Goal: Information Seeking & Learning: Learn about a topic

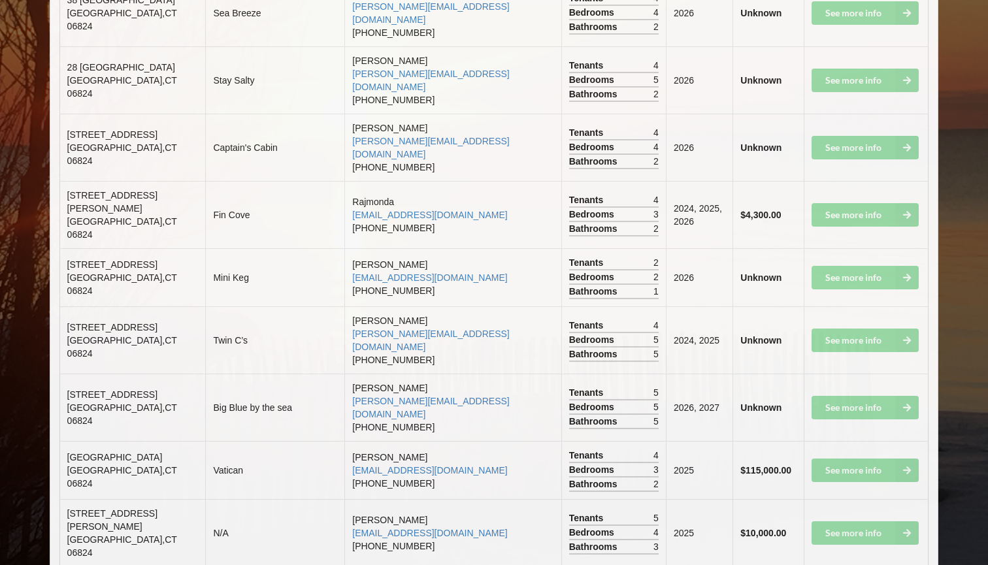
scroll to position [2643, 0]
drag, startPoint x: 66, startPoint y: 123, endPoint x: 178, endPoint y: 121, distance: 112.4
click at [180, 374] on td "[STREET_ADDRESS]" at bounding box center [133, 407] width 146 height 67
copy span "[STREET_ADDRESS]"
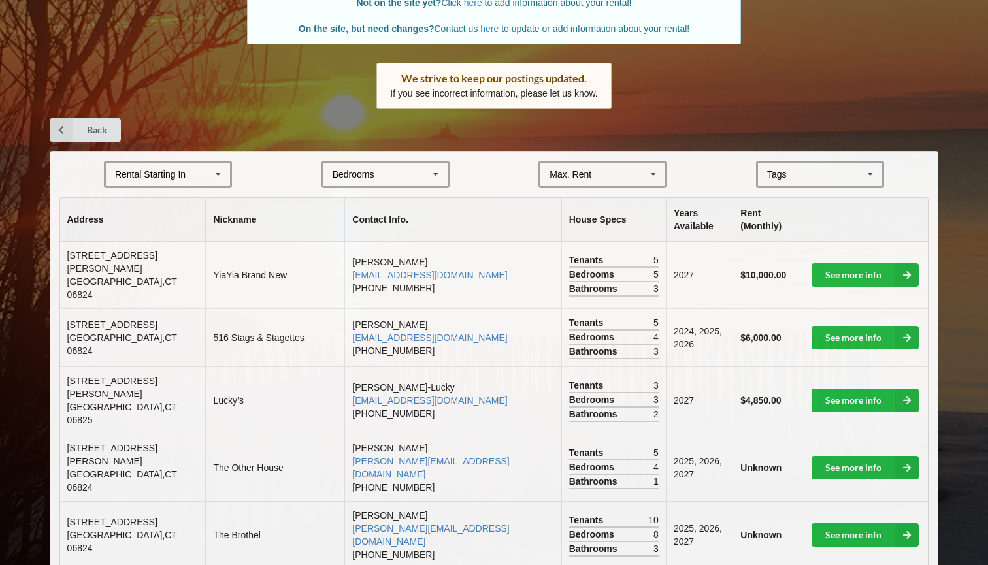
scroll to position [155, 0]
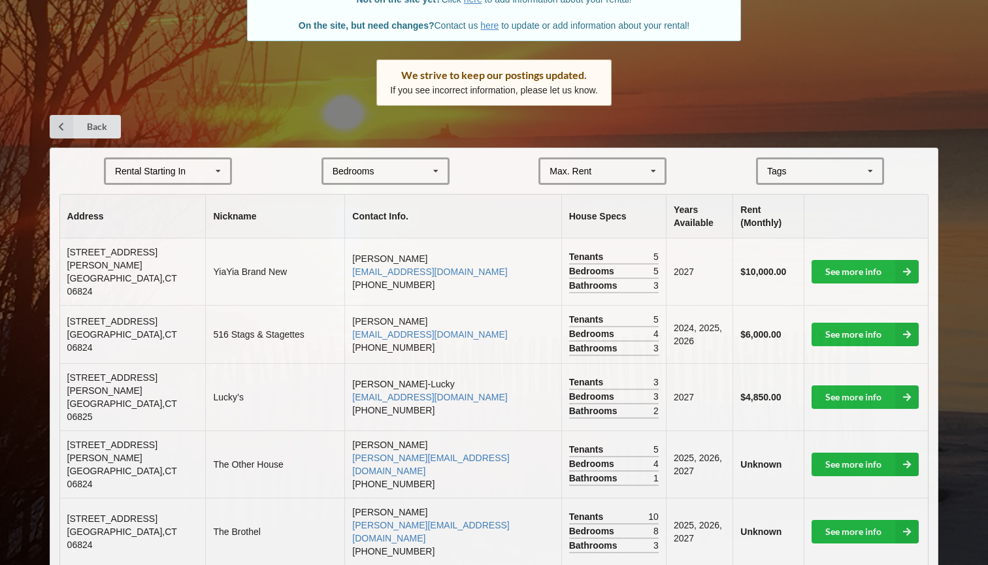
click at [212, 169] on icon at bounding box center [218, 171] width 20 height 24
click at [189, 233] on div "2027" at bounding box center [168, 243] width 124 height 24
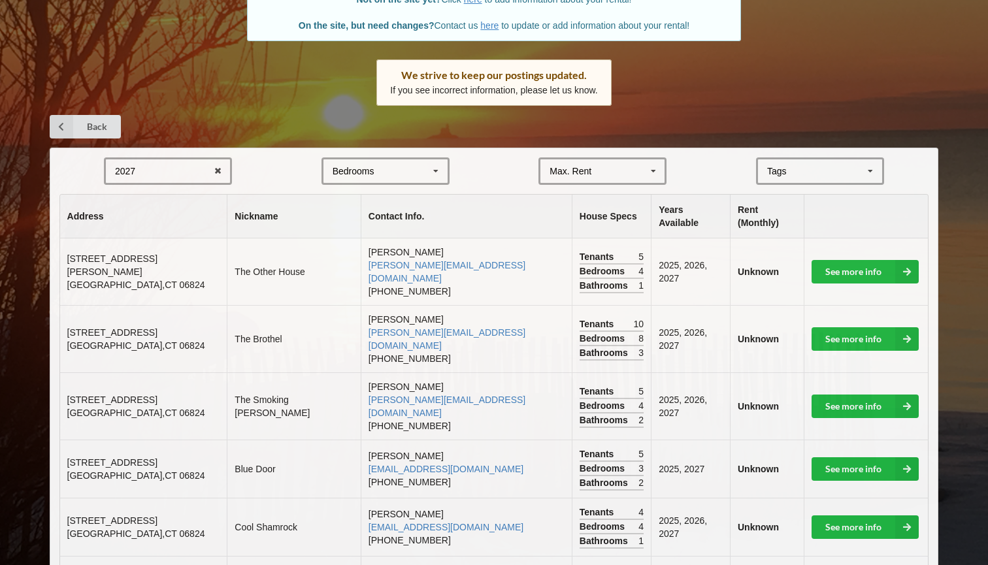
click at [388, 169] on div "Bedrooms 1 2 3 4 5 6 7 8" at bounding box center [385, 170] width 128 height 27
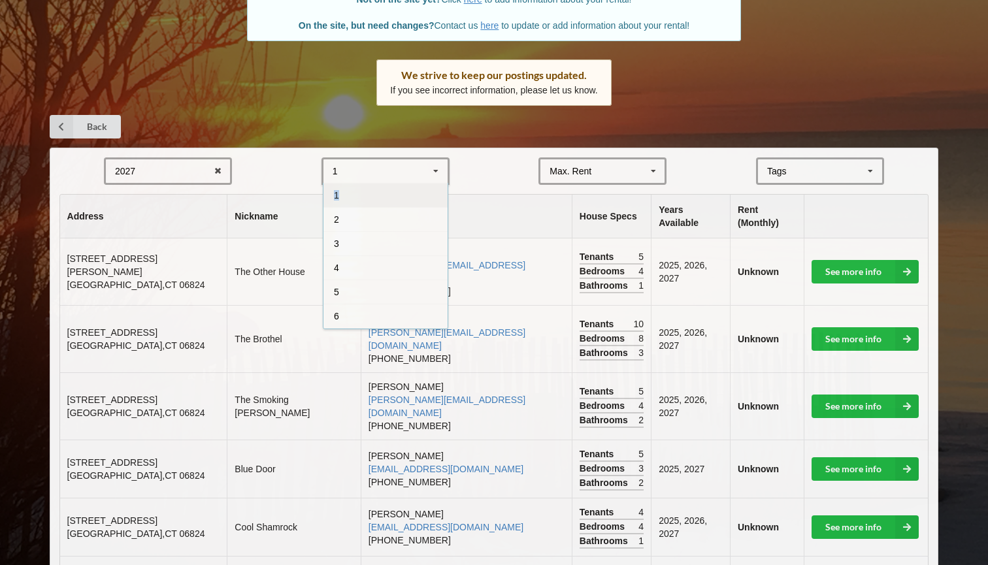
click at [388, 169] on div "1 1 2 3 4 5 6 7 8" at bounding box center [385, 170] width 128 height 27
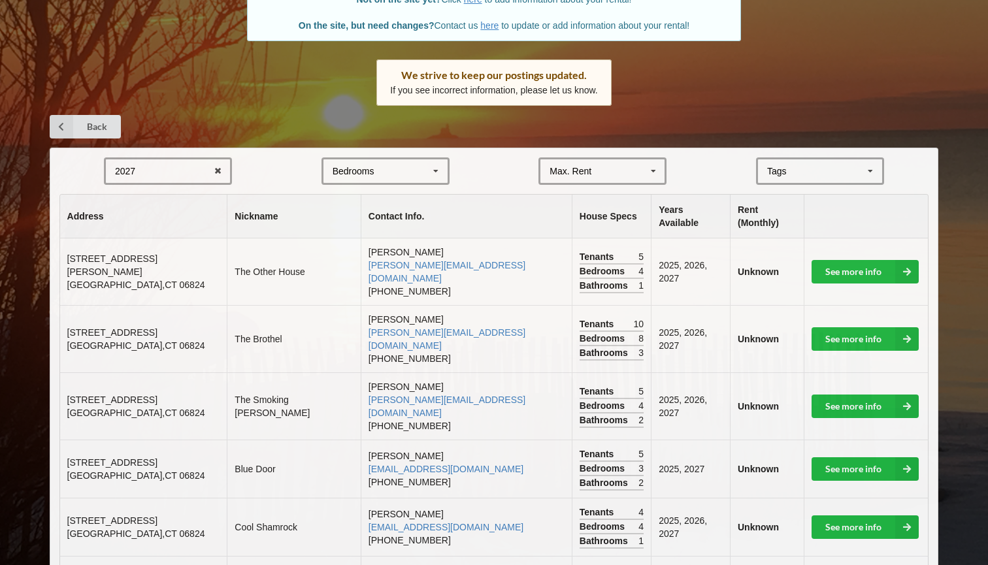
click at [600, 157] on div "Max. Rent $4,000 $5,000 $6,000 $7,000 $8,000 $9,000 $10,000 $11,000 $12,000 $13…" at bounding box center [602, 170] width 128 height 27
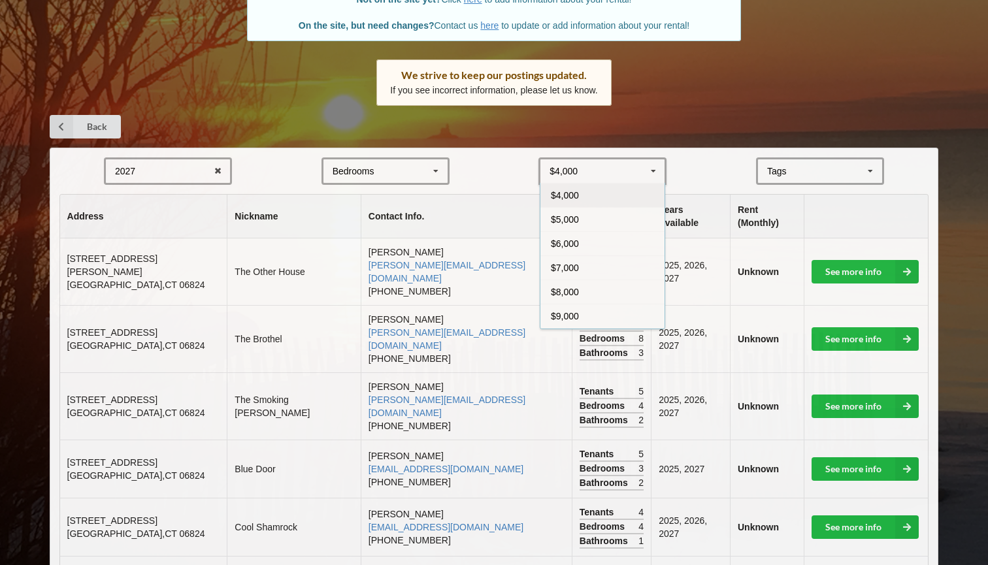
click at [490, 174] on form "2027 2025 2026 2027 2028 Bedrooms 1 2 3 4 5 6 7 8 $4,000 $4,000 $5,000 $6,000 $…" at bounding box center [493, 170] width 869 height 27
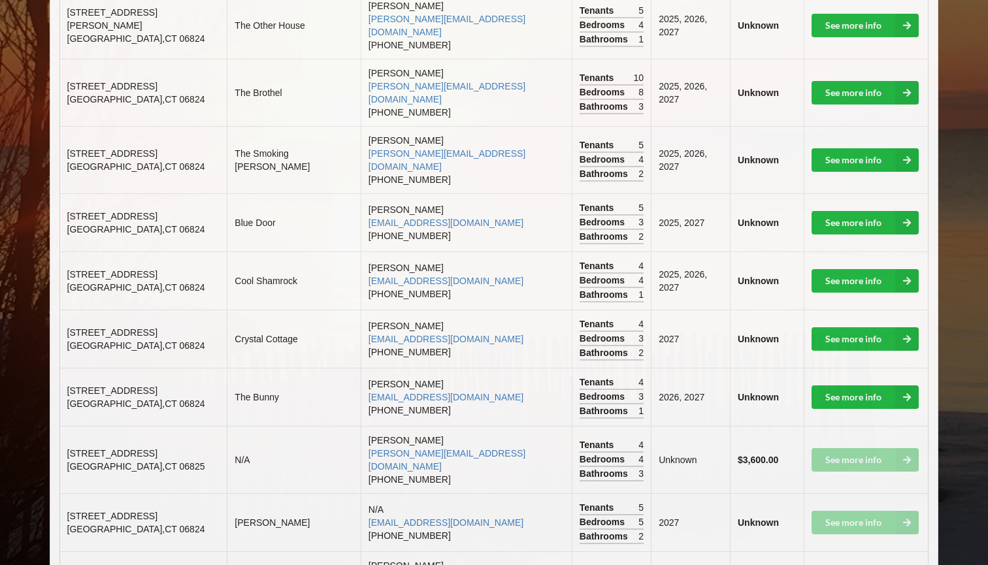
scroll to position [408, 0]
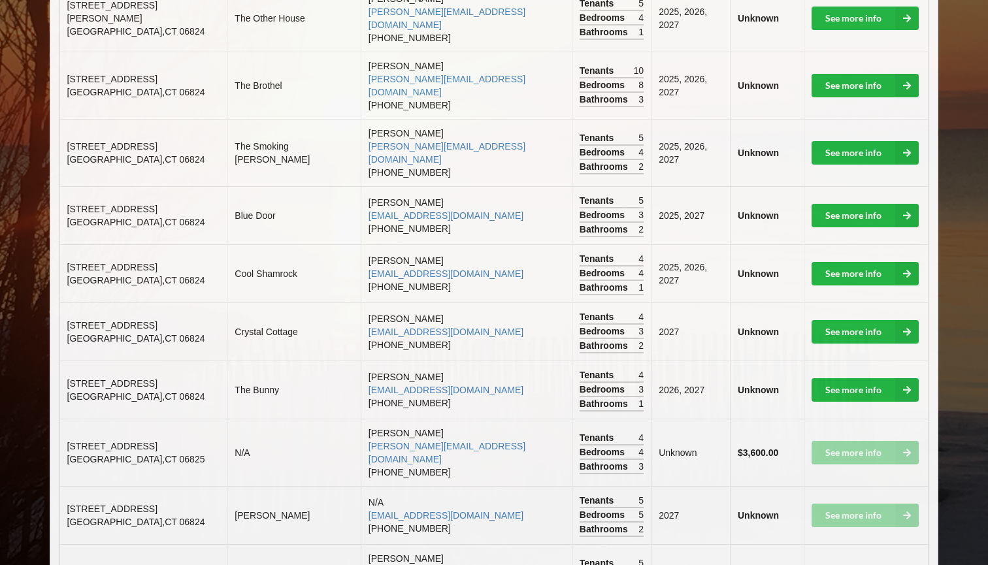
drag, startPoint x: 67, startPoint y: 213, endPoint x: 197, endPoint y: 212, distance: 130.6
click at [197, 244] on td "[STREET_ADDRESS]" at bounding box center [143, 273] width 167 height 58
copy span "[STREET_ADDRESS]"
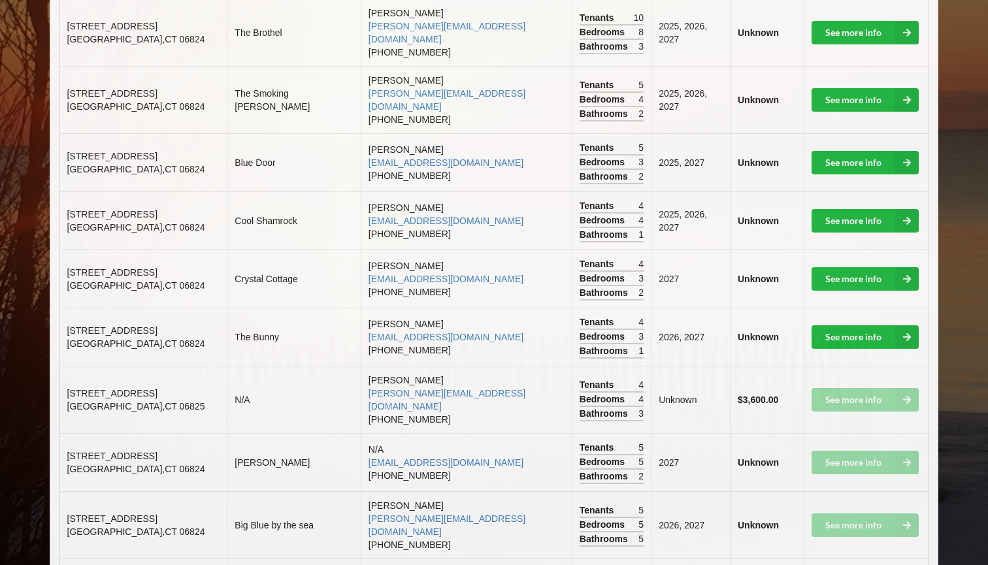
scroll to position [462, 0]
click at [201, 249] on td "[STREET_ADDRESS]" at bounding box center [143, 278] width 167 height 58
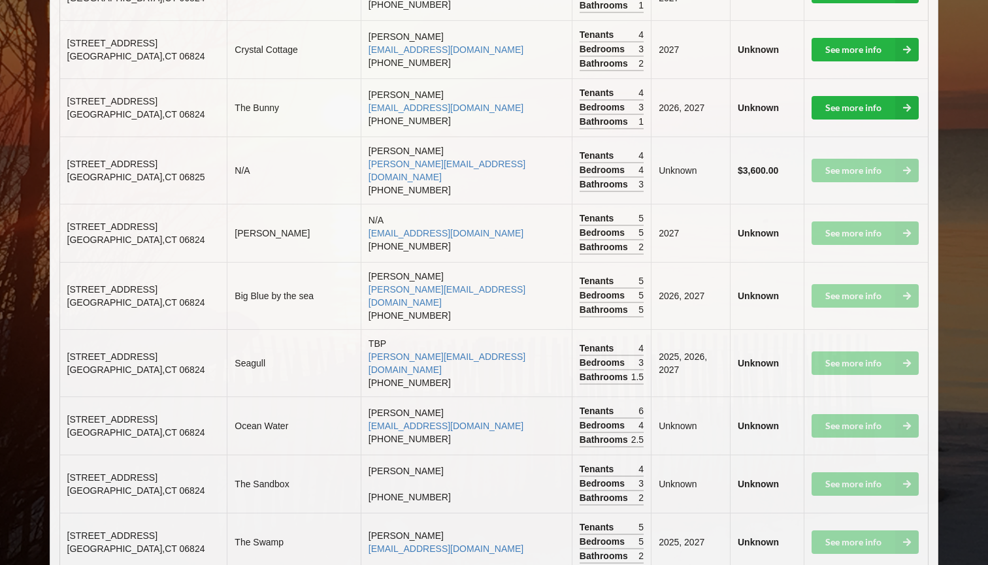
scroll to position [689, 0]
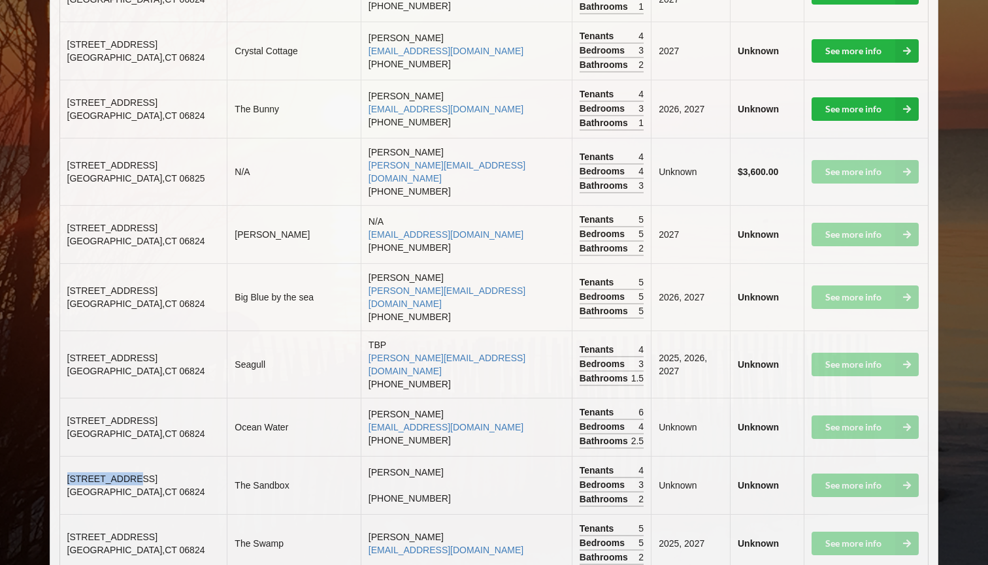
drag, startPoint x: 62, startPoint y: 382, endPoint x: 142, endPoint y: 385, distance: 80.4
click at [142, 456] on td "[STREET_ADDRESS]" at bounding box center [143, 485] width 167 height 58
copy span "[STREET_ADDRESS]"
drag, startPoint x: 65, startPoint y: 491, endPoint x: 181, endPoint y: 491, distance: 116.3
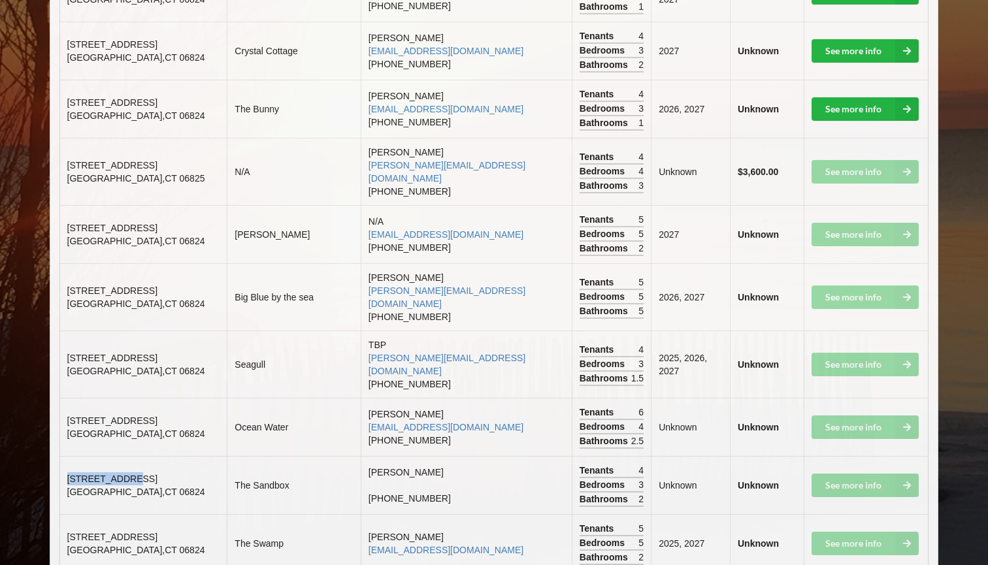
copy span "[STREET_ADDRESS]"
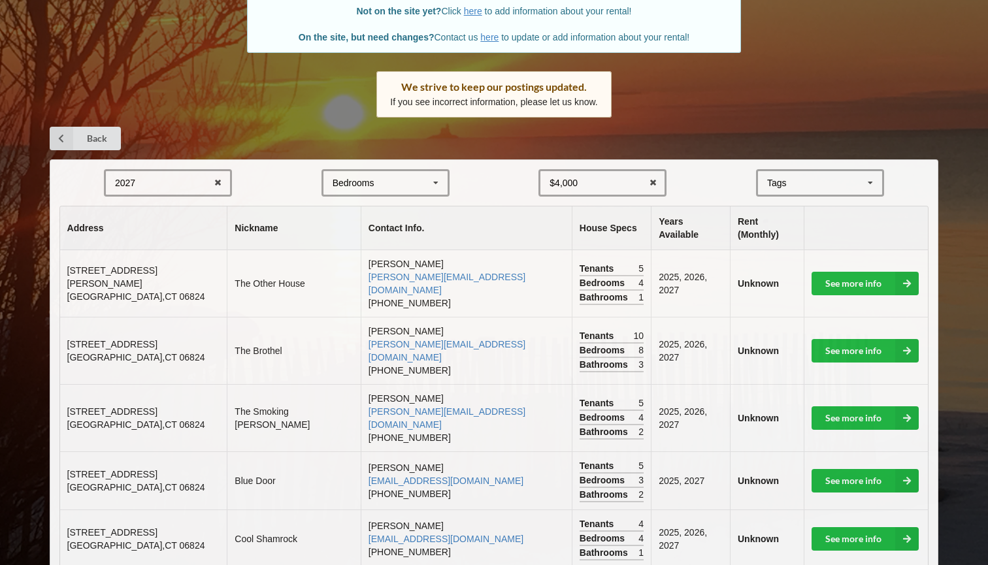
scroll to position [137, 0]
